Goal: Information Seeking & Learning: Check status

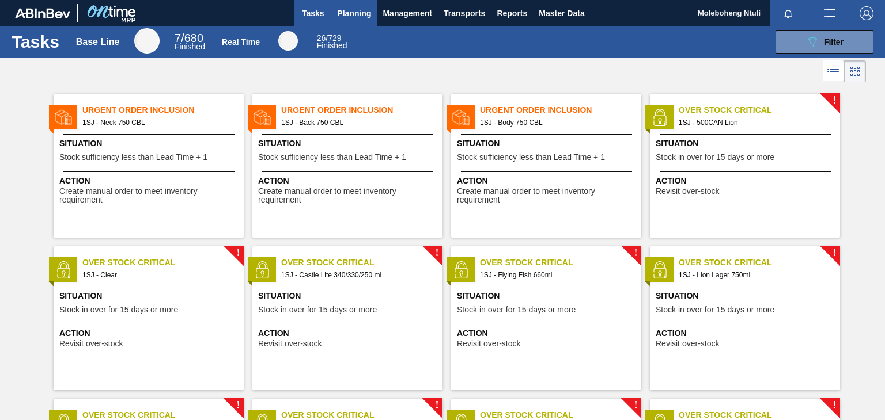
click at [340, 11] on span "Planning" at bounding box center [354, 13] width 34 height 14
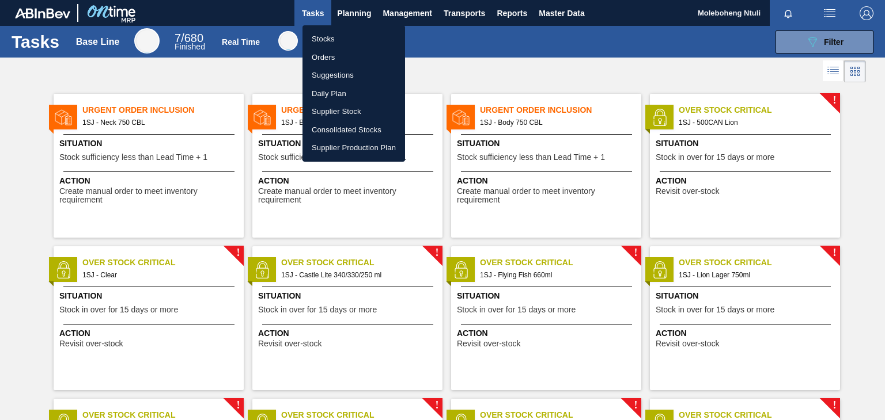
click at [316, 39] on li "Stocks" at bounding box center [353, 39] width 103 height 18
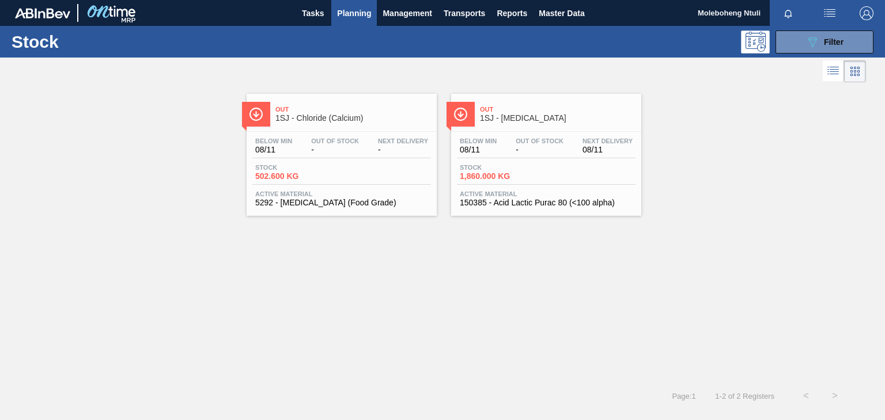
click at [529, 125] on div "Out 1SJ - [MEDICAL_DATA]" at bounding box center [558, 114] width 156 height 26
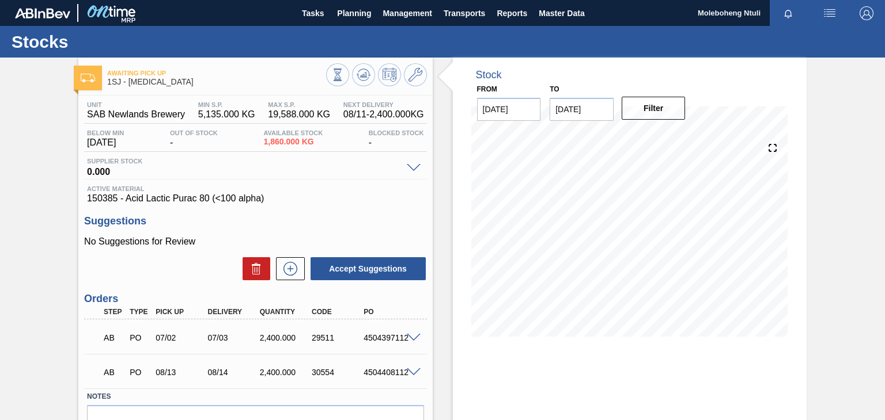
scroll to position [75, 0]
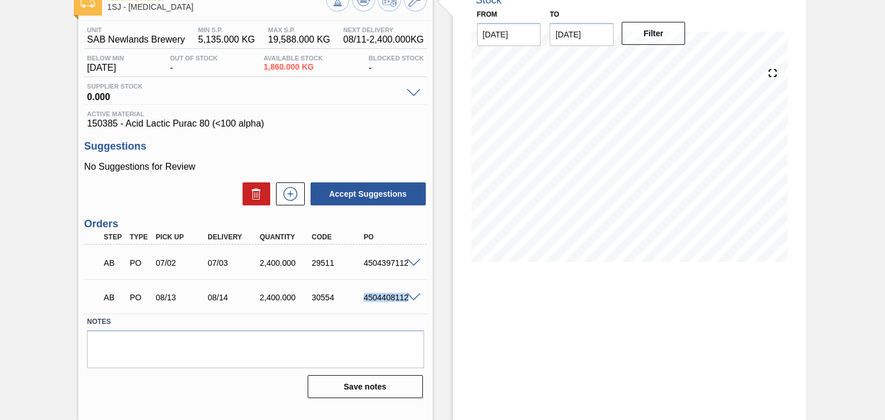
drag, startPoint x: 361, startPoint y: 300, endPoint x: 410, endPoint y: 298, distance: 48.4
click at [410, 298] on div "AB PO 08/13 08/14 2,400.000 30554 4504408112" at bounding box center [255, 296] width 342 height 29
copy div "4504408112"
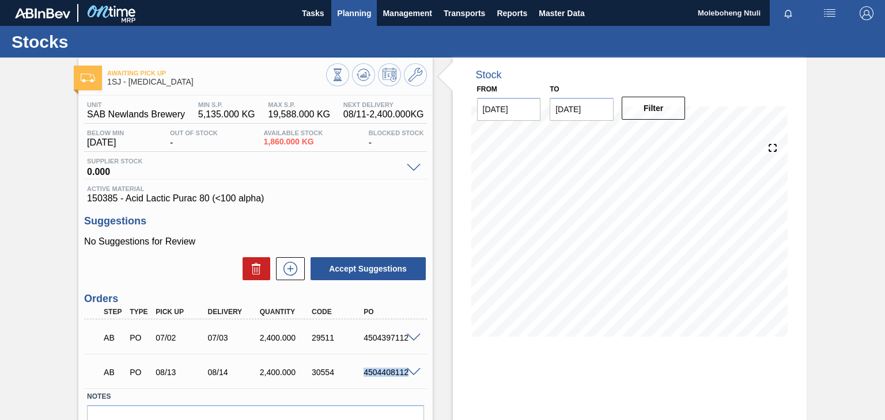
click at [356, 10] on span "Planning" at bounding box center [354, 13] width 34 height 14
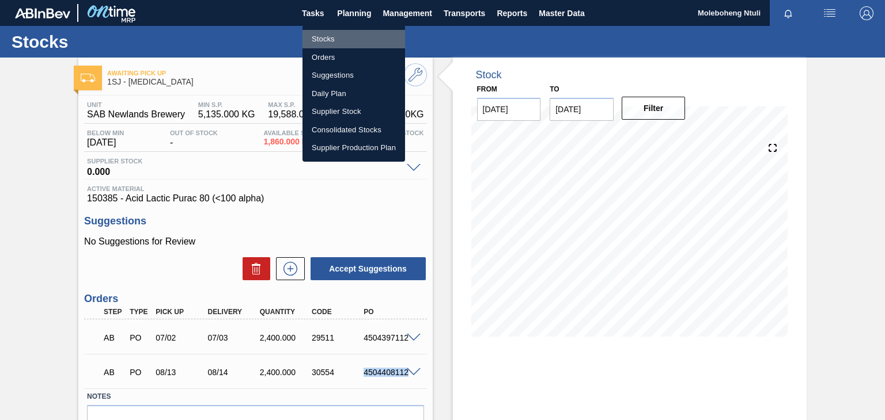
click at [324, 37] on li "Stocks" at bounding box center [353, 39] width 103 height 18
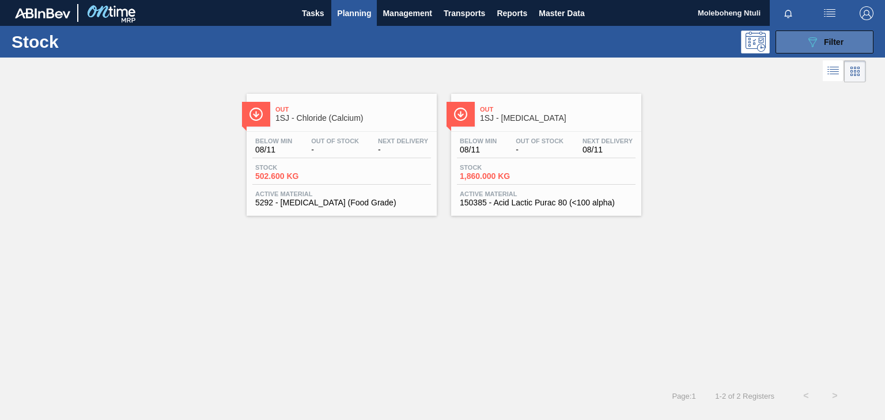
click at [824, 44] on span "Filter" at bounding box center [834, 41] width 20 height 9
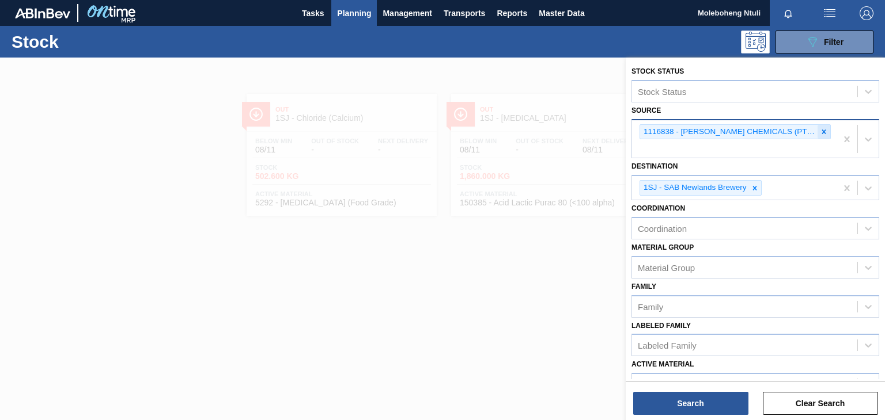
click at [820, 130] on icon at bounding box center [824, 132] width 8 height 8
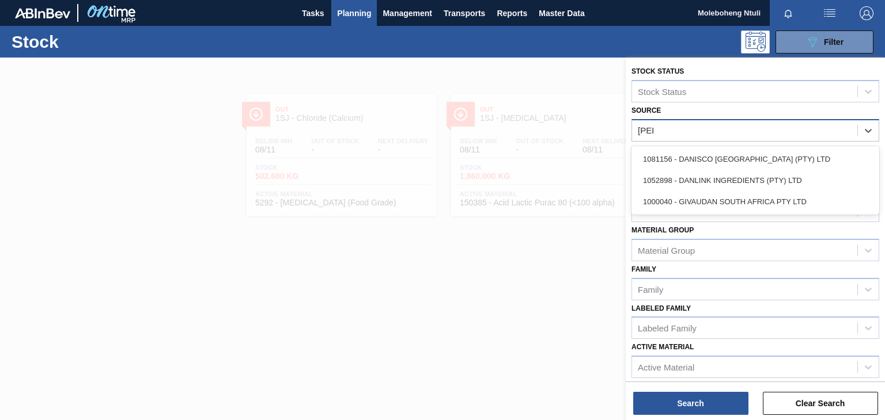
type input "[PERSON_NAME]"
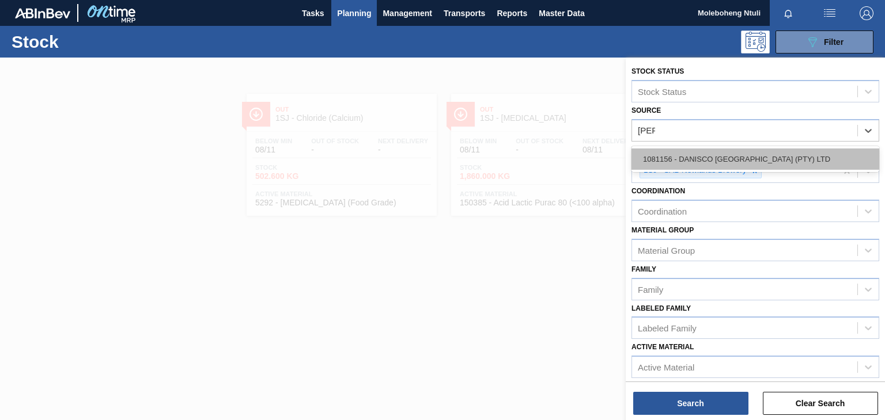
click at [773, 153] on div "1081156 - DANISCO [GEOGRAPHIC_DATA] (PTY) LTD" at bounding box center [755, 159] width 248 height 21
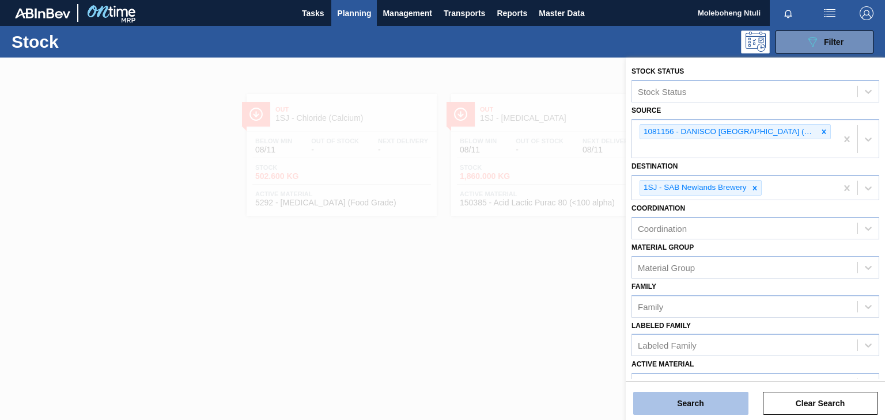
click at [678, 400] on button "Search" at bounding box center [690, 403] width 115 height 23
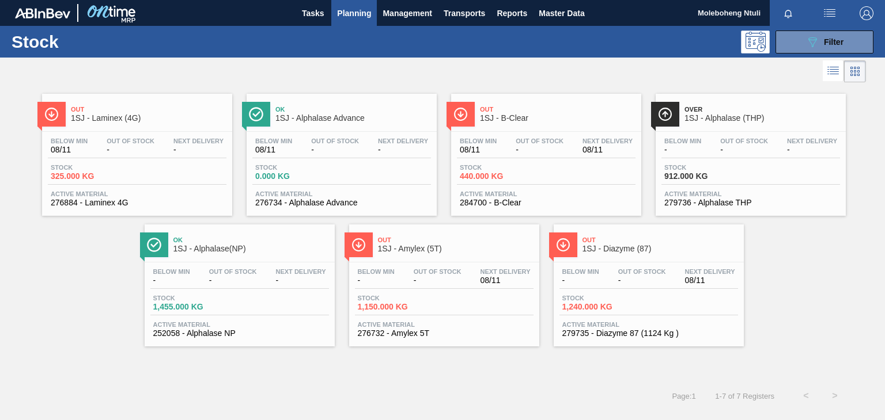
click at [456, 241] on span "Out" at bounding box center [456, 240] width 156 height 7
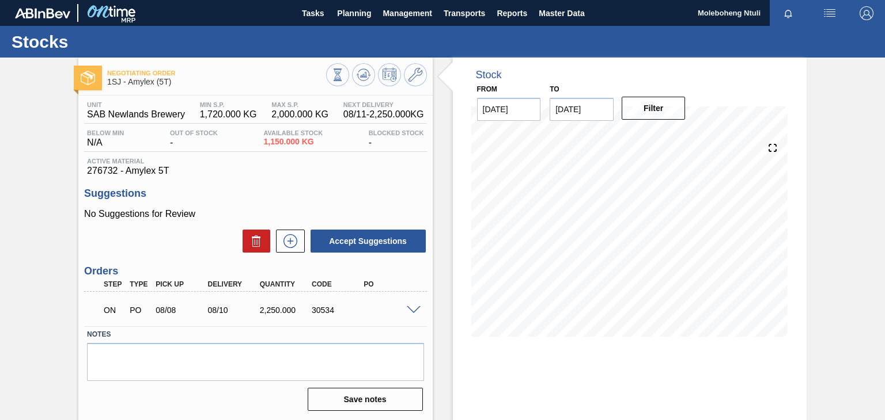
click at [414, 308] on span at bounding box center [414, 310] width 14 height 9
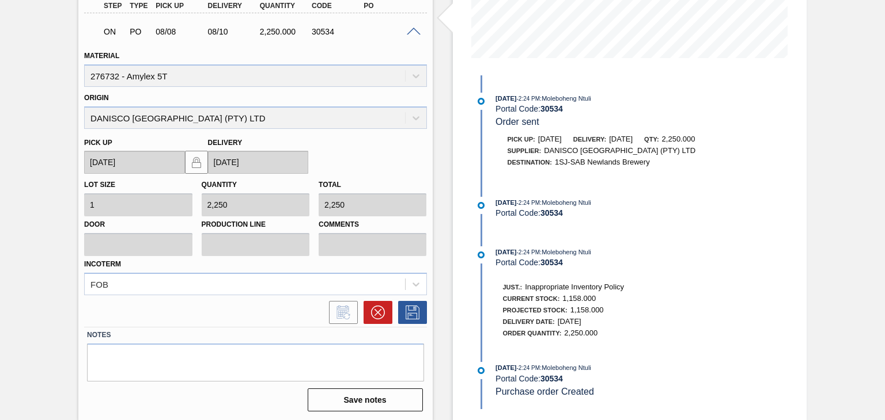
scroll to position [164, 0]
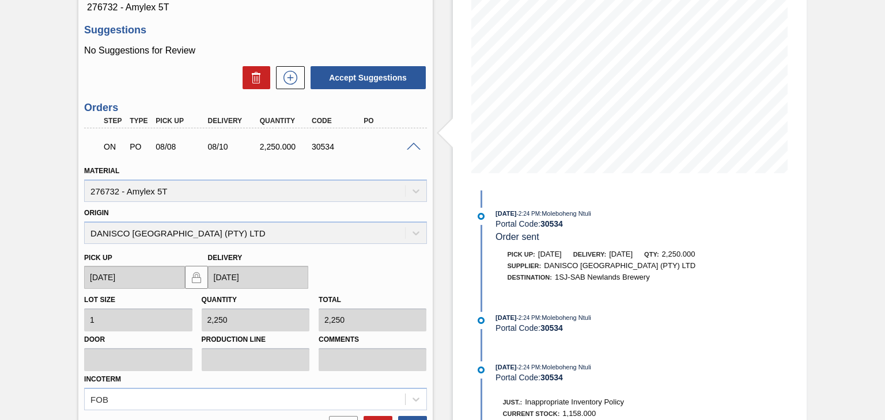
click at [413, 143] on span at bounding box center [414, 147] width 14 height 9
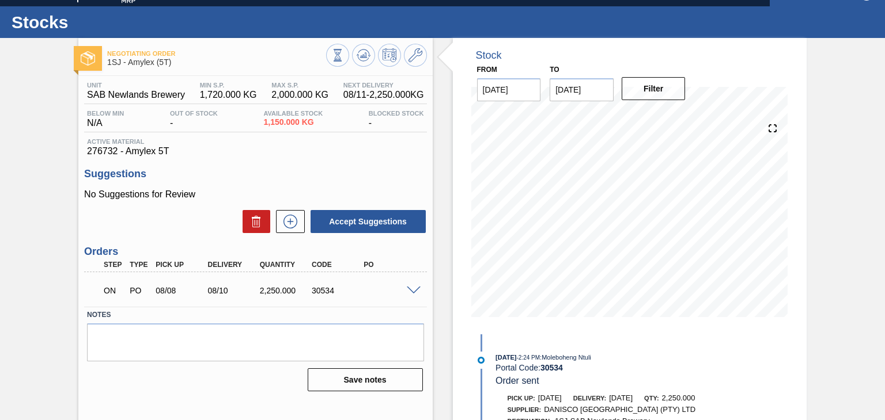
scroll to position [0, 0]
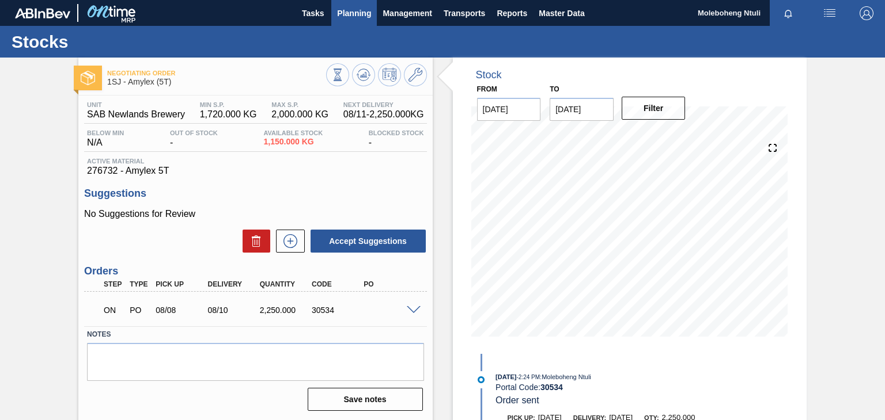
click at [348, 11] on span "Planning" at bounding box center [354, 13] width 34 height 14
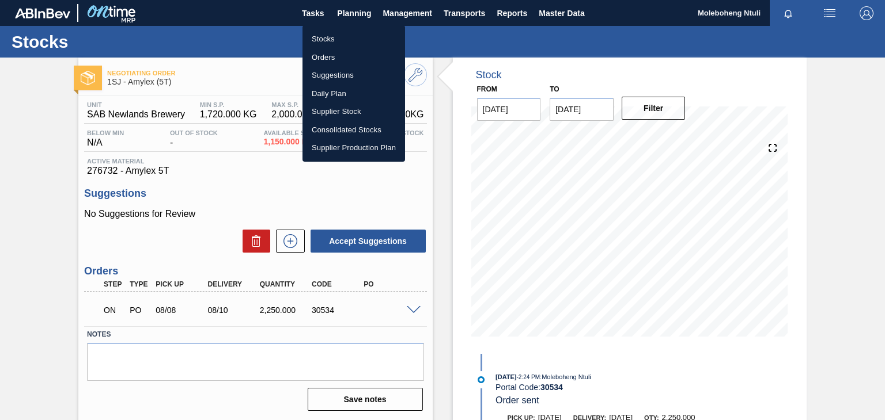
click at [327, 37] on li "Stocks" at bounding box center [353, 39] width 103 height 18
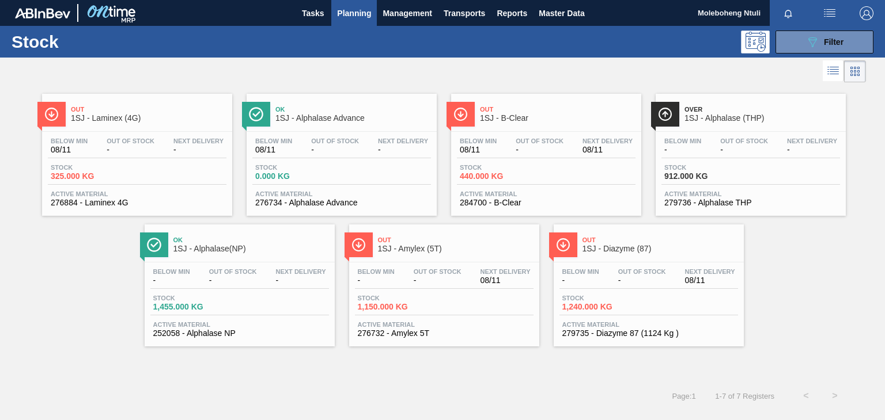
click at [642, 252] on span "1SJ - Diazyme (87)" at bounding box center [660, 249] width 156 height 9
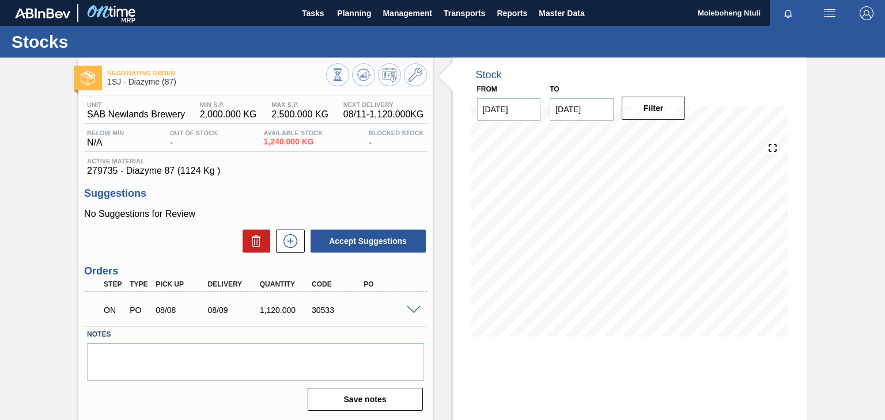
click at [412, 305] on div at bounding box center [415, 309] width 23 height 9
click at [410, 312] on span at bounding box center [414, 310] width 14 height 9
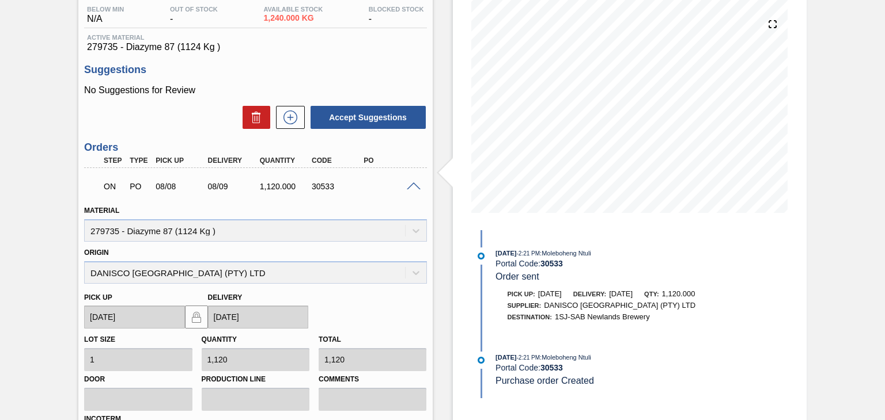
scroll to position [106, 0]
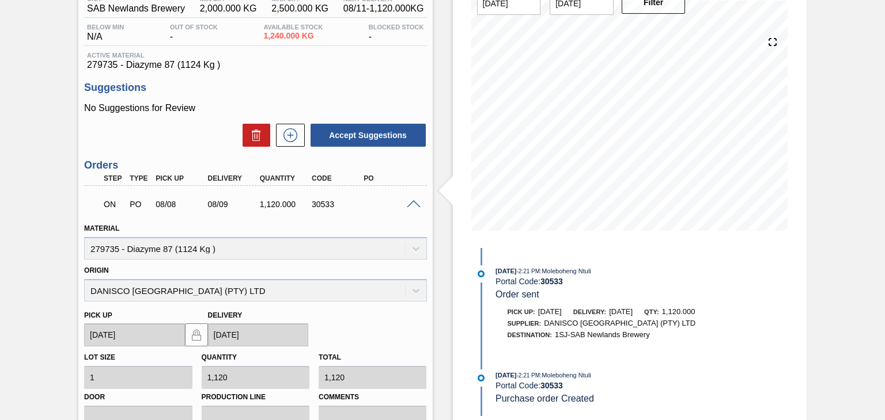
click at [412, 200] on span at bounding box center [414, 204] width 14 height 9
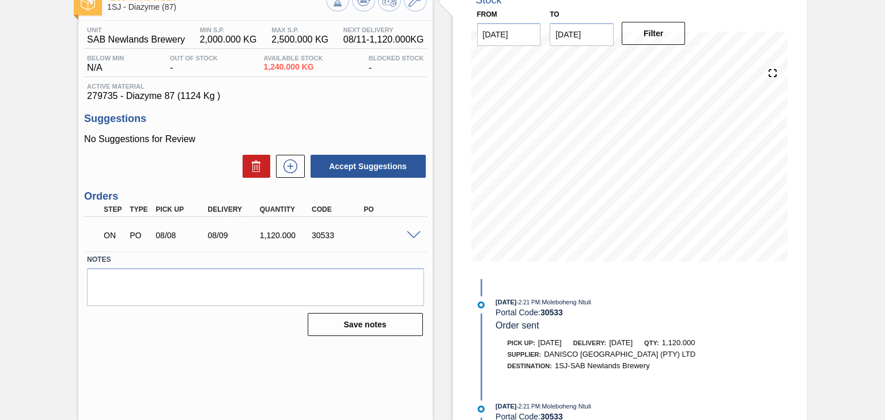
scroll to position [75, 0]
click at [411, 234] on span at bounding box center [414, 236] width 14 height 9
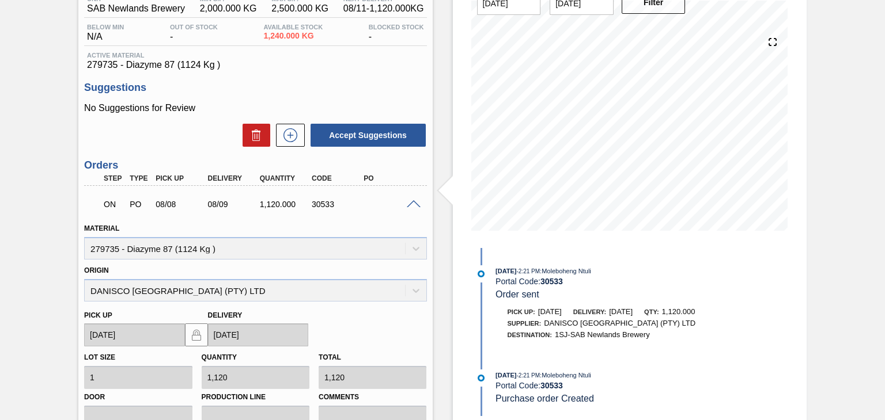
click at [413, 201] on span at bounding box center [414, 204] width 14 height 9
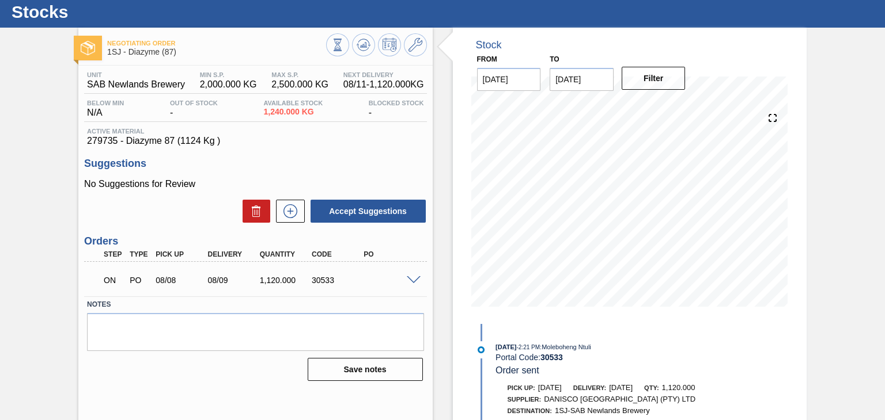
scroll to position [0, 0]
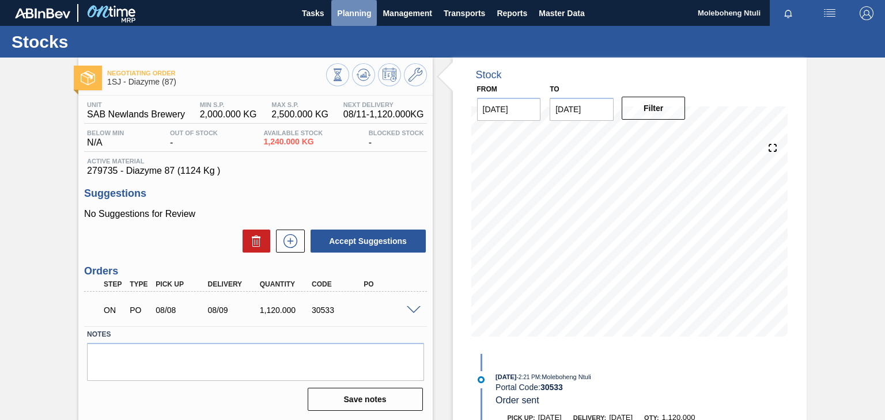
click at [344, 10] on span "Planning" at bounding box center [354, 13] width 34 height 14
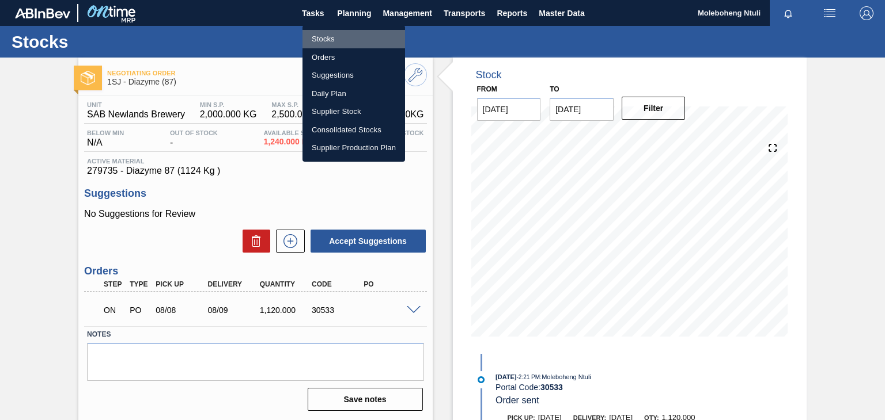
click at [323, 40] on li "Stocks" at bounding box center [353, 39] width 103 height 18
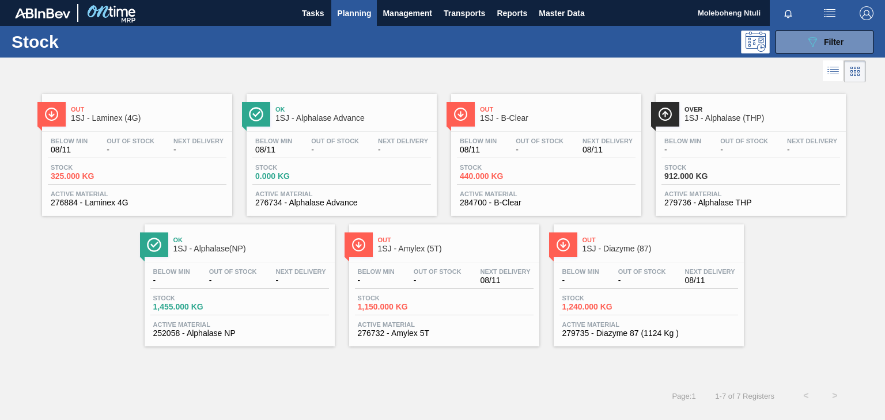
click at [485, 245] on span "1SJ - Amylex (5T)" at bounding box center [456, 249] width 156 height 9
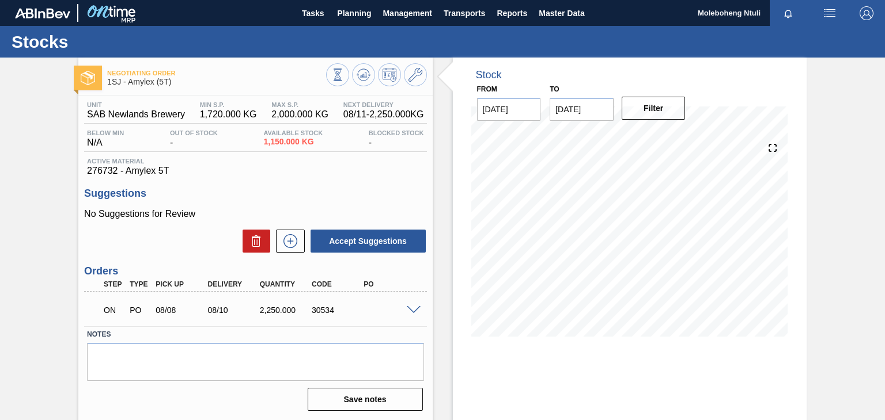
click at [417, 310] on span at bounding box center [414, 310] width 14 height 9
click at [413, 311] on span at bounding box center [414, 310] width 14 height 9
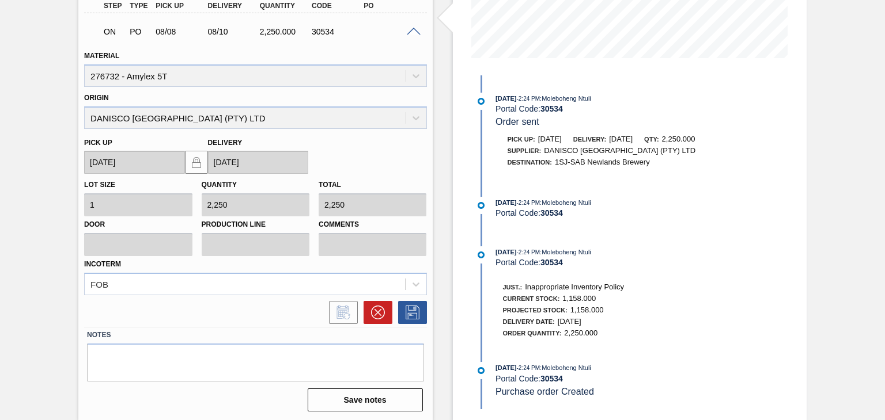
scroll to position [221, 0]
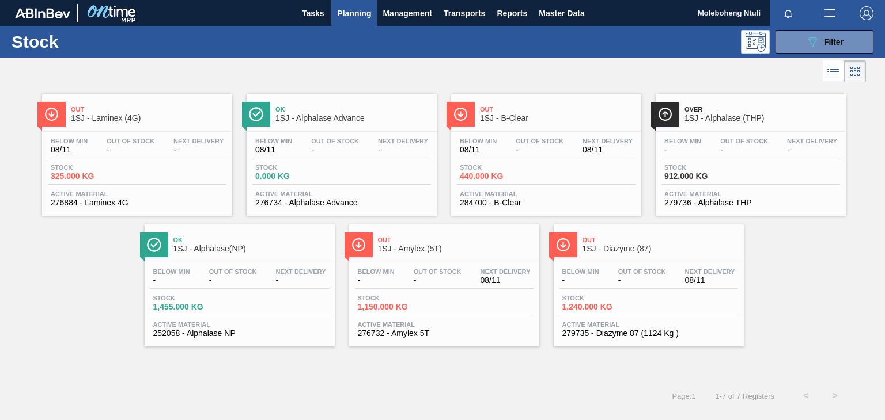
click at [645, 247] on span "1SJ - Diazyme (87)" at bounding box center [660, 249] width 156 height 9
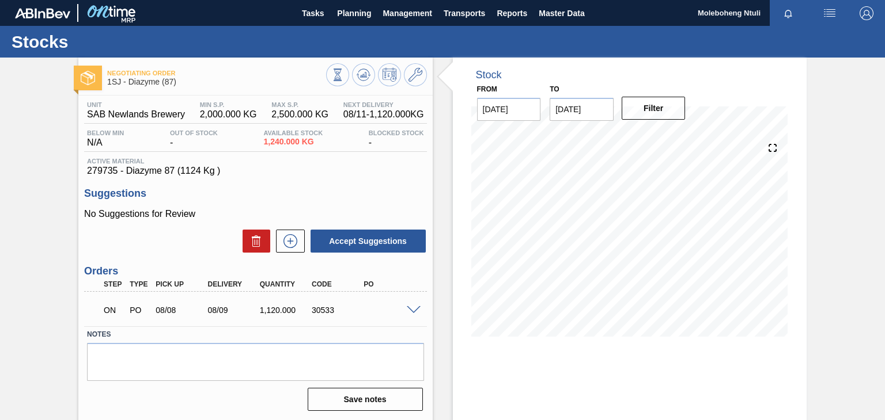
click at [405, 305] on div at bounding box center [415, 309] width 23 height 9
click at [418, 313] on span at bounding box center [414, 310] width 14 height 9
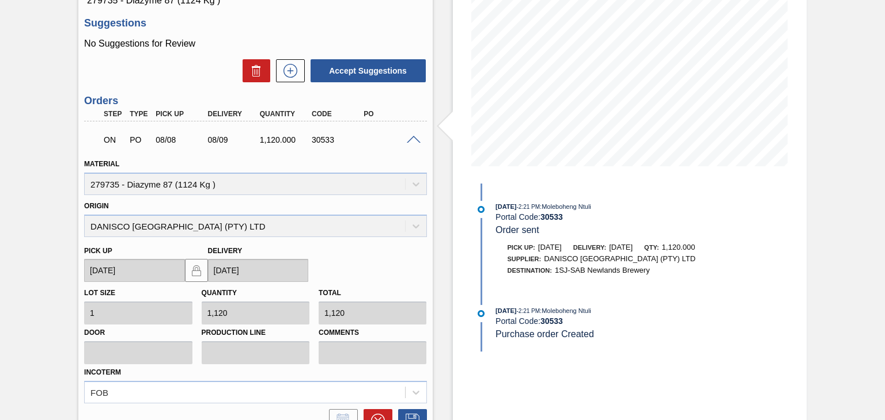
scroll to position [173, 0]
